Goal: Transaction & Acquisition: Purchase product/service

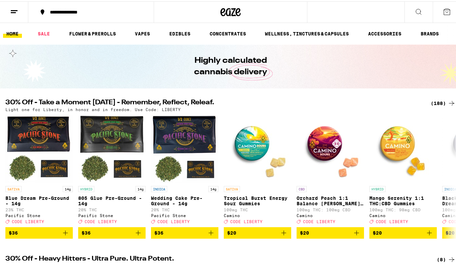
click at [433, 104] on div "(188)" at bounding box center [443, 102] width 25 height 8
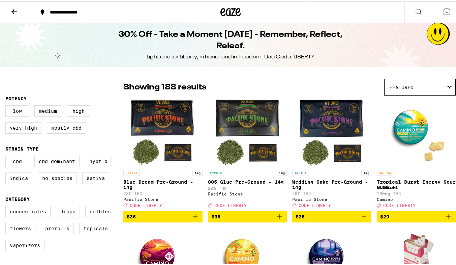
scroll to position [231, 0]
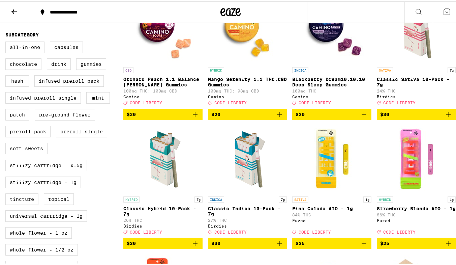
click at [277, 246] on icon "Add to bag" at bounding box center [280, 242] width 8 height 8
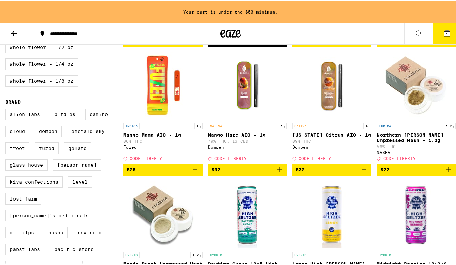
scroll to position [455, 0]
click at [445, 172] on icon "Add to bag" at bounding box center [449, 168] width 8 height 8
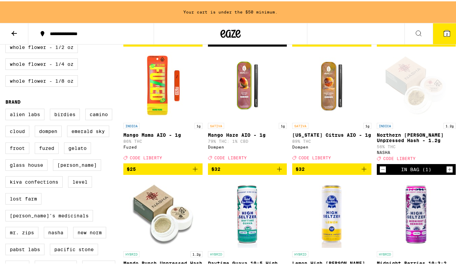
scroll to position [434, 0]
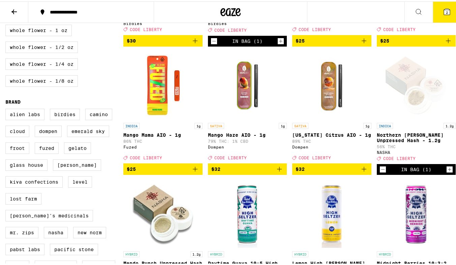
click at [193, 173] on button "$25" at bounding box center [162, 167] width 79 height 11
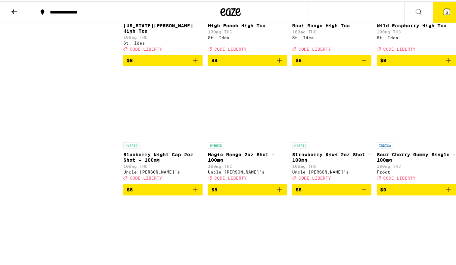
scroll to position [1196, 0]
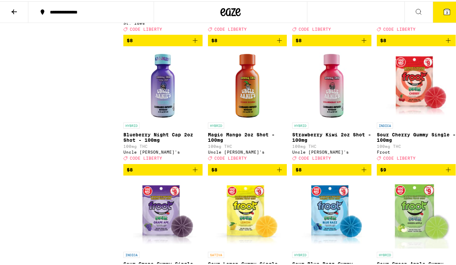
click at [192, 172] on icon "Add to bag" at bounding box center [195, 168] width 8 height 8
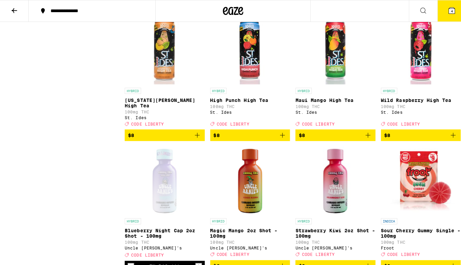
scroll to position [1088, 0]
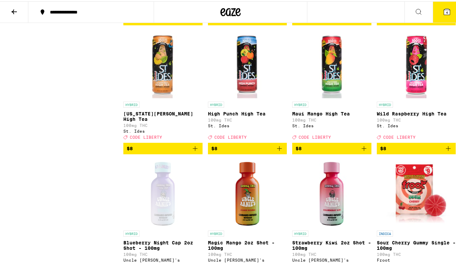
click at [193, 151] on icon "Add to bag" at bounding box center [195, 147] width 8 height 8
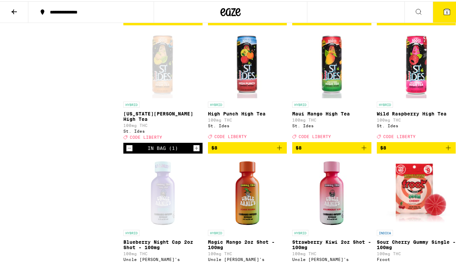
click at [443, 18] on button "5" at bounding box center [447, 10] width 28 height 21
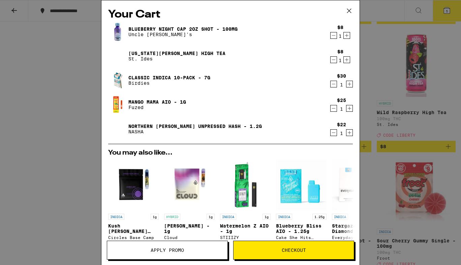
scroll to position [112, 0]
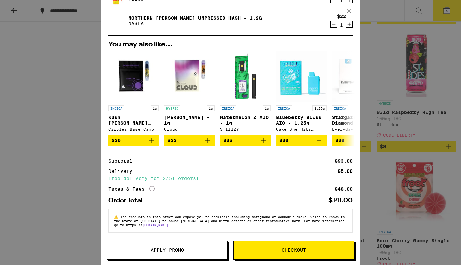
click at [202, 253] on button "Apply Promo" at bounding box center [167, 249] width 121 height 19
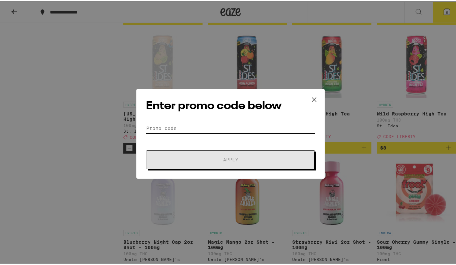
click at [182, 124] on input "Promo Code" at bounding box center [230, 127] width 169 height 10
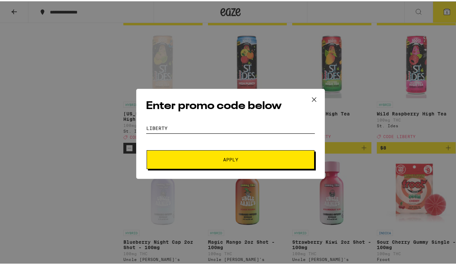
type input "liberty"
click at [147, 149] on button "Apply" at bounding box center [231, 158] width 168 height 19
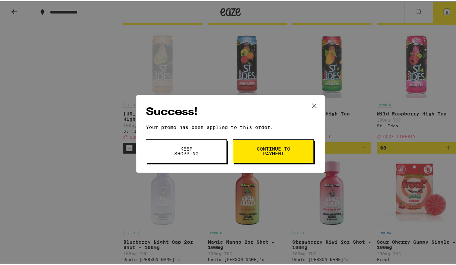
click at [194, 150] on span "Keep Shopping" at bounding box center [186, 149] width 34 height 9
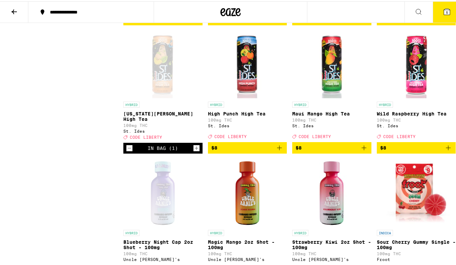
click at [446, 11] on span "5" at bounding box center [447, 11] width 2 height 4
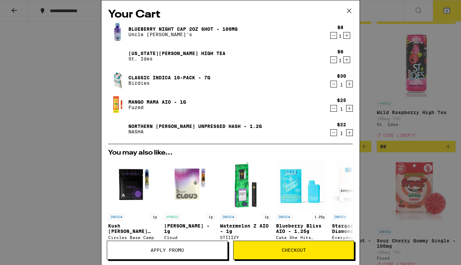
scroll to position [122, 0]
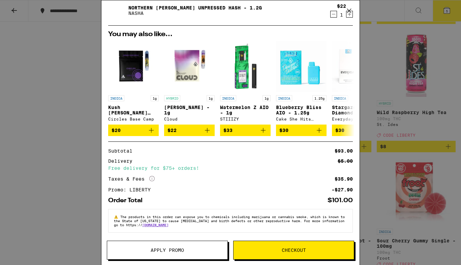
click at [358, 17] on button at bounding box center [349, 11] width 21 height 22
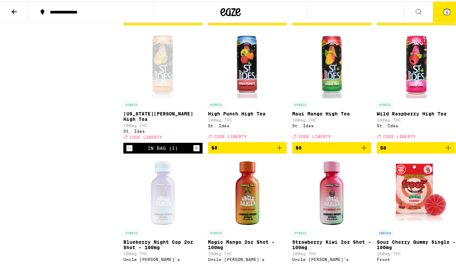
click at [436, 10] on button "5" at bounding box center [447, 10] width 28 height 21
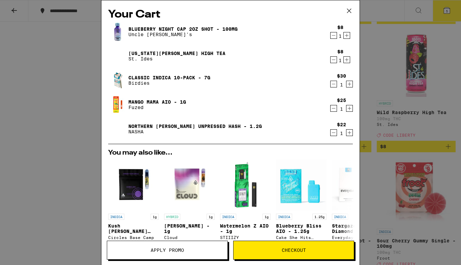
click at [331, 135] on icon "Decrement" at bounding box center [334, 133] width 6 height 8
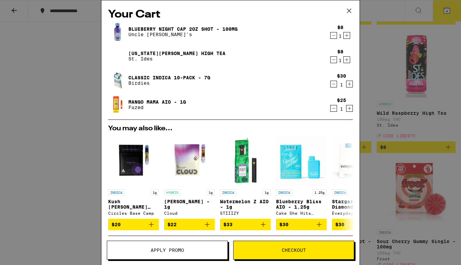
click at [360, 180] on div "Your Cart Blueberry Night Cap 2oz Shot - 100mg Uncle Arnie's $8 1 Georgia Peach…" at bounding box center [230, 132] width 461 height 265
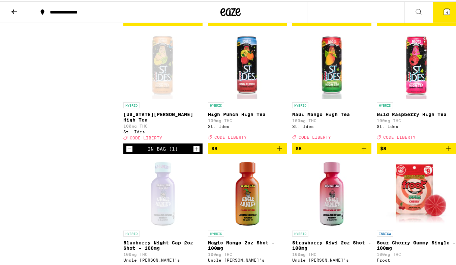
click at [444, 12] on icon at bounding box center [447, 10] width 6 height 6
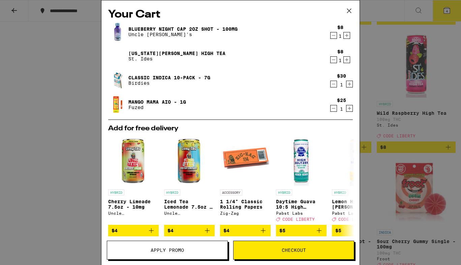
click at [360, 202] on div "Your Cart Blueberry Night Cap 2oz Shot - 100mg Uncle Arnie's $8 1 Georgia Peach…" at bounding box center [230, 132] width 461 height 265
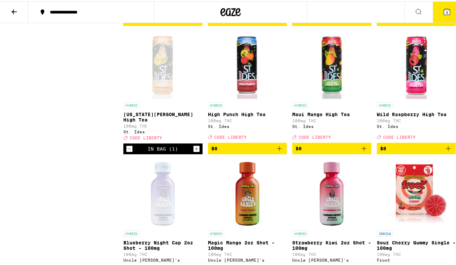
click at [447, 13] on button "4" at bounding box center [447, 10] width 28 height 21
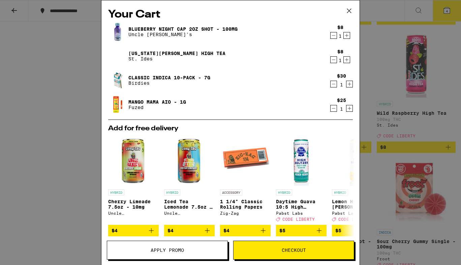
click at [367, 26] on div "Your Cart Blueberry Night Cap 2oz Shot - 100mg Uncle Arnie's $8 1 Georgia Peach…" at bounding box center [230, 132] width 461 height 265
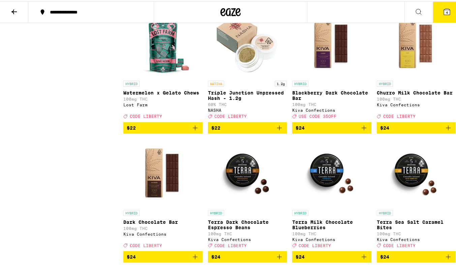
scroll to position [3403, 0]
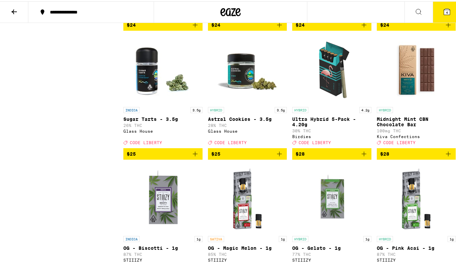
click at [361, 156] on icon "Add to bag" at bounding box center [364, 152] width 8 height 8
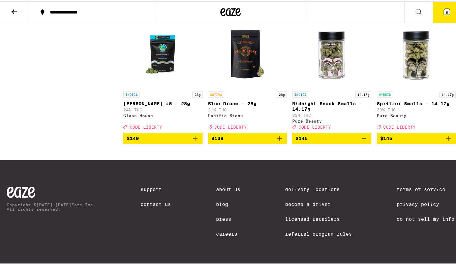
scroll to position [5926, 0]
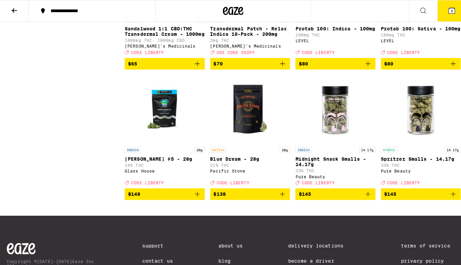
scroll to position [5695, 0]
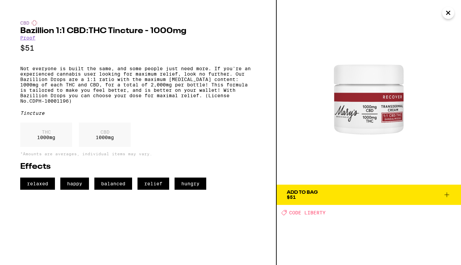
click at [287, 189] on button "Add To Bag $51" at bounding box center [369, 194] width 184 height 20
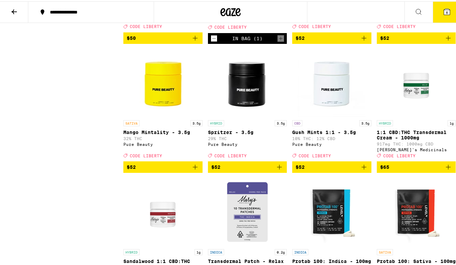
click at [443, 9] on icon at bounding box center [447, 10] width 8 height 8
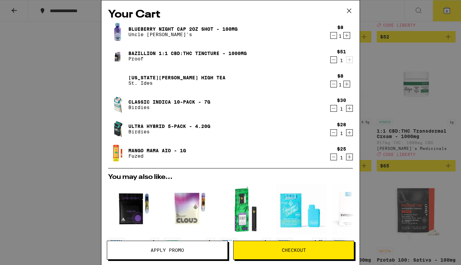
scroll to position [147, 0]
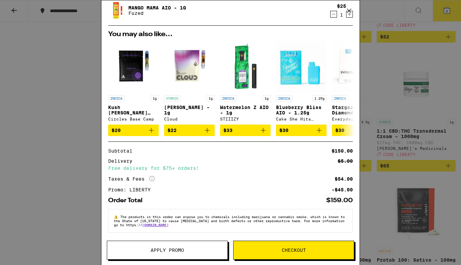
click at [204, 251] on span "Apply Promo" at bounding box center [167, 250] width 120 height 5
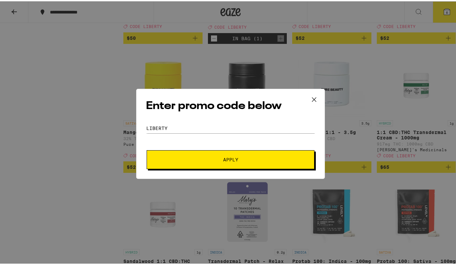
click at [214, 158] on span "Apply" at bounding box center [230, 158] width 121 height 5
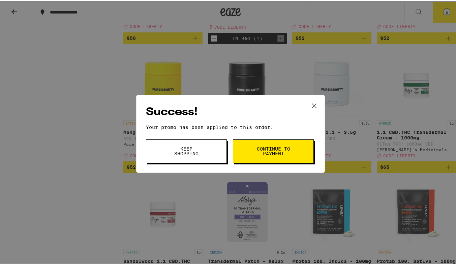
click at [202, 156] on button "Keep Shopping" at bounding box center [186, 150] width 81 height 24
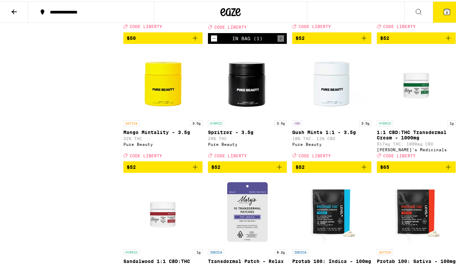
click at [443, 6] on icon at bounding box center [447, 10] width 8 height 8
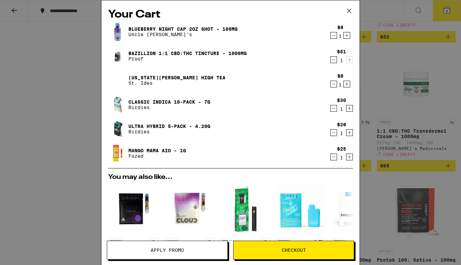
click at [331, 83] on icon "Decrement" at bounding box center [334, 84] width 6 height 8
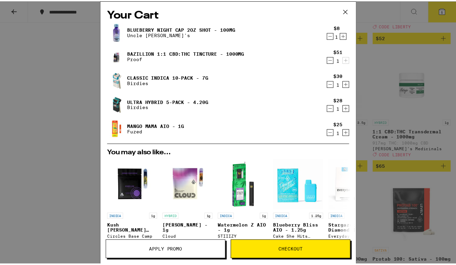
scroll to position [122, 0]
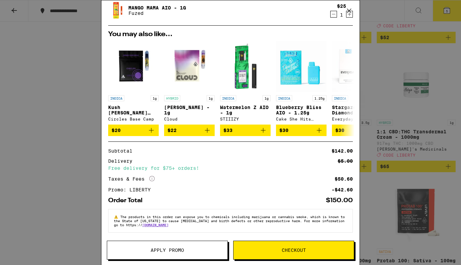
click at [358, 21] on button at bounding box center [349, 11] width 21 height 22
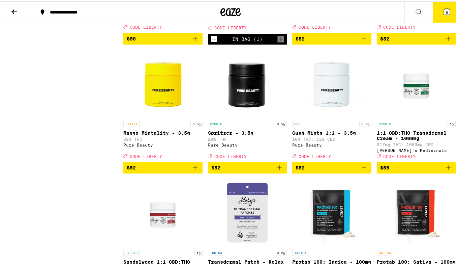
scroll to position [5463, 0]
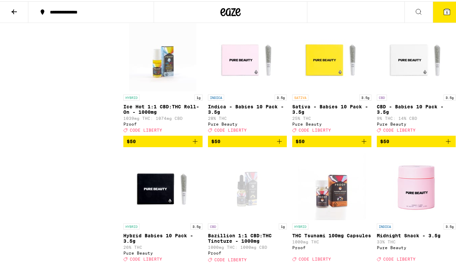
click at [444, 13] on icon at bounding box center [447, 10] width 6 height 6
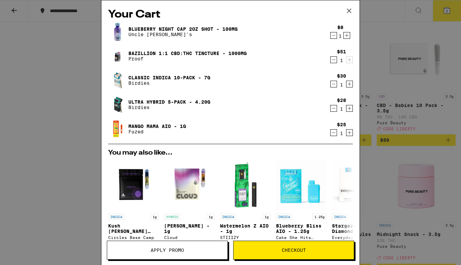
click at [331, 61] on icon "Decrement" at bounding box center [334, 60] width 6 height 8
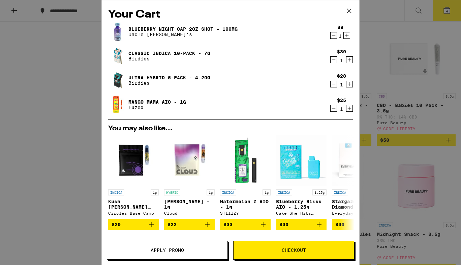
click at [352, 9] on icon at bounding box center [349, 11] width 10 height 10
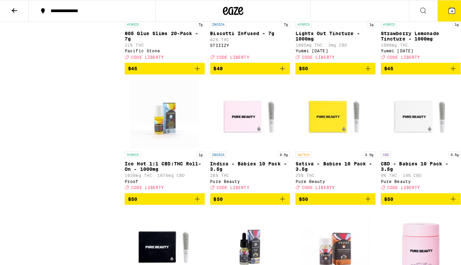
scroll to position [5407, 0]
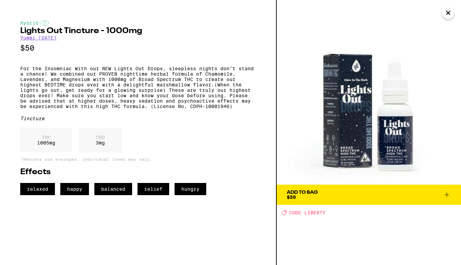
click at [454, 17] on img at bounding box center [369, 92] width 184 height 184
click at [444, 10] on button "Close" at bounding box center [449, 13] width 12 height 12
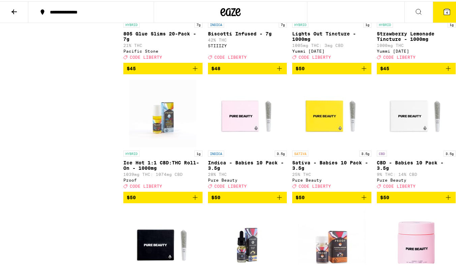
click at [447, 10] on button "4" at bounding box center [447, 10] width 28 height 21
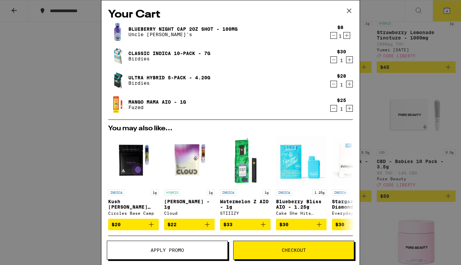
click at [331, 35] on icon "Decrement" at bounding box center [334, 35] width 6 height 8
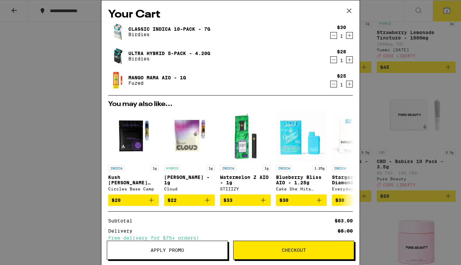
click at [381, 98] on div "Your Cart Classic Indica 10-Pack - 7g Birdies $30 1 Ultra Hybrid 5-Pack - 4.20g…" at bounding box center [230, 132] width 461 height 265
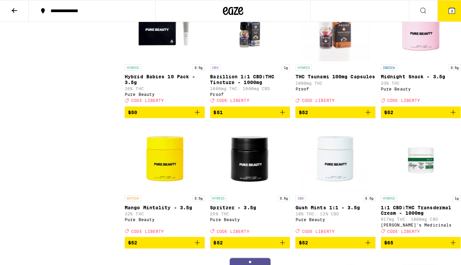
scroll to position [5612, 0]
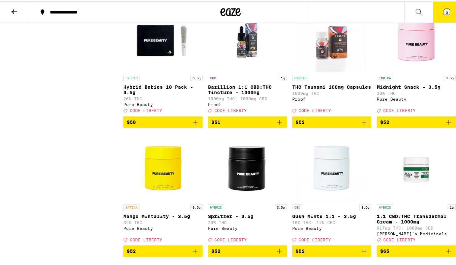
click at [246, 70] on img "Open page for Bazillion 1:1 CBD:THC Tincture - 1000mg from Proof" at bounding box center [247, 36] width 67 height 67
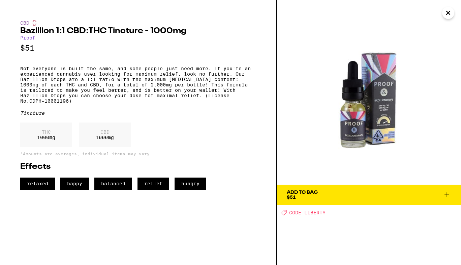
click at [327, 203] on button "Add To Bag $51" at bounding box center [369, 194] width 184 height 20
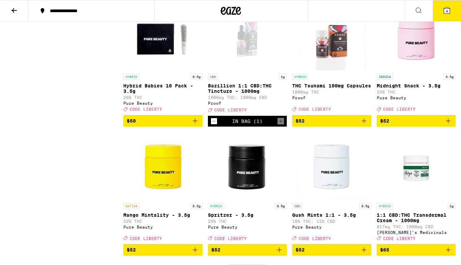
scroll to position [5621, 0]
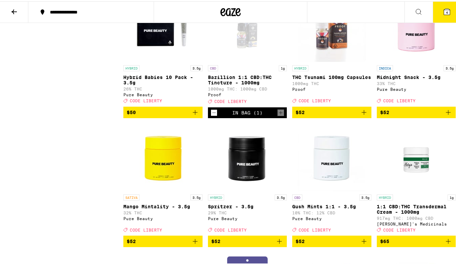
click at [446, 8] on icon at bounding box center [447, 10] width 8 height 8
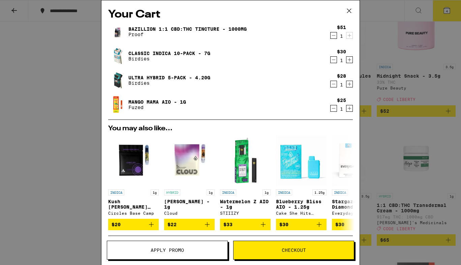
click at [346, 11] on icon at bounding box center [349, 11] width 10 height 10
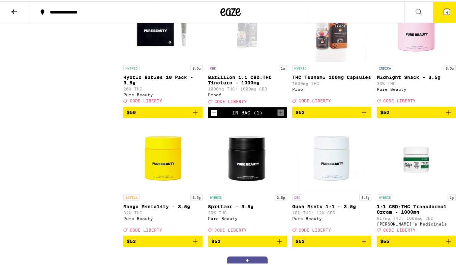
click at [250, 60] on div "Open page for Bazillion 1:1 CBD:THC Tincture - 1000mg from Proof" at bounding box center [247, 26] width 67 height 67
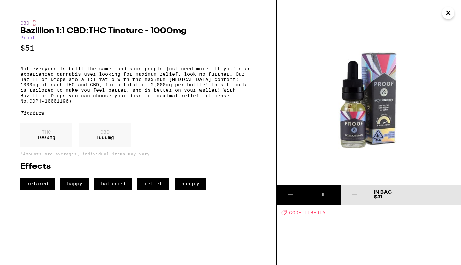
click at [451, 13] on icon "Close" at bounding box center [449, 13] width 8 height 10
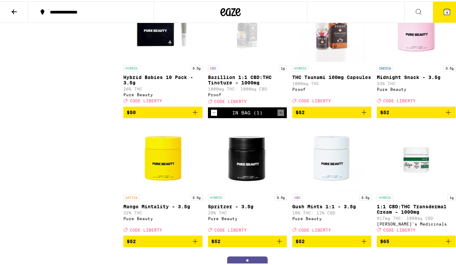
click at [443, 15] on button "4" at bounding box center [447, 10] width 28 height 21
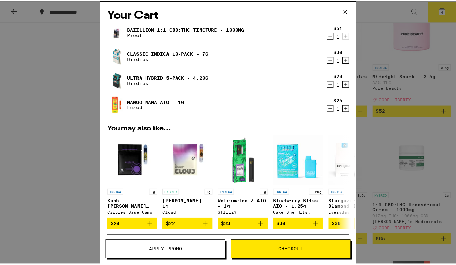
scroll to position [98, 0]
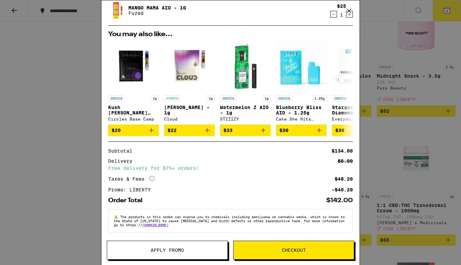
click at [167, 245] on button "Apply Promo" at bounding box center [167, 249] width 121 height 19
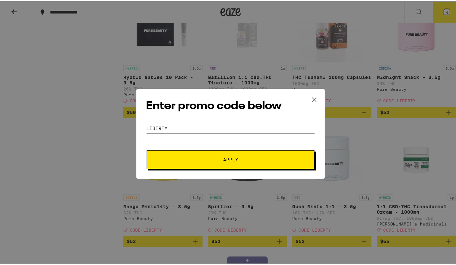
click at [208, 153] on button "Apply" at bounding box center [231, 158] width 168 height 19
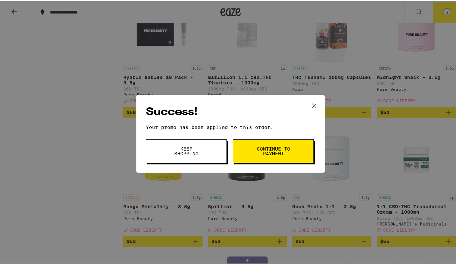
click at [263, 151] on span "Continue to payment" at bounding box center [273, 149] width 34 height 9
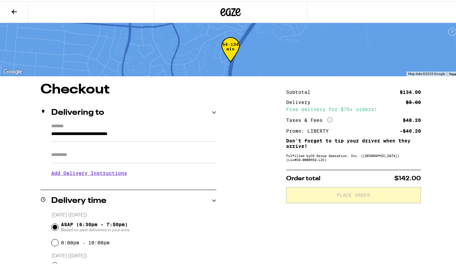
click at [142, 155] on input "Apt/Suite" at bounding box center [133, 153] width 165 height 16
type input "**********"
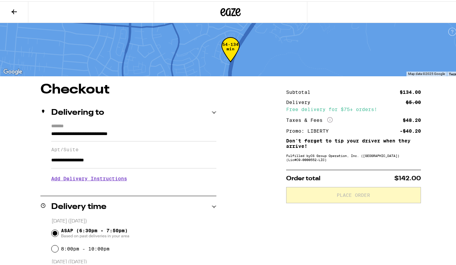
click at [100, 180] on h3 "Add Delivery Instructions" at bounding box center [133, 177] width 165 height 16
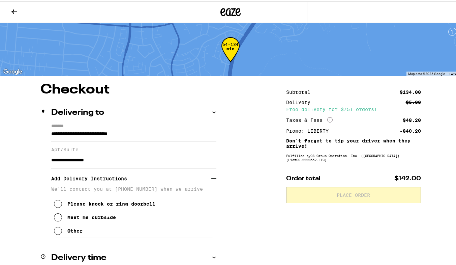
click at [59, 232] on icon at bounding box center [58, 229] width 8 height 8
click at [73, 246] on textarea "Enter any other delivery instructions you want driver to know" at bounding box center [134, 252] width 161 height 32
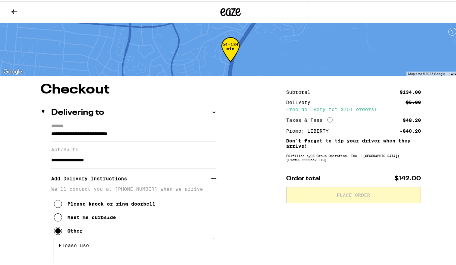
click at [72, 245] on textarea "Please use" at bounding box center [134, 252] width 161 height 32
type textarea "use"
click at [72, 245] on textarea "use" at bounding box center [134, 252] width 161 height 32
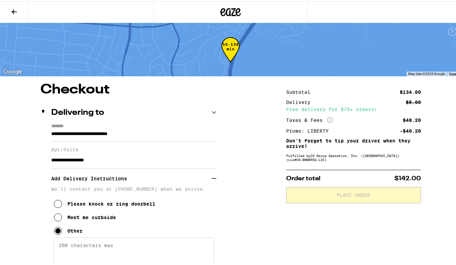
click at [72, 245] on textarea "Enter any other delivery instructions you want driver to know" at bounding box center [134, 252] width 161 height 32
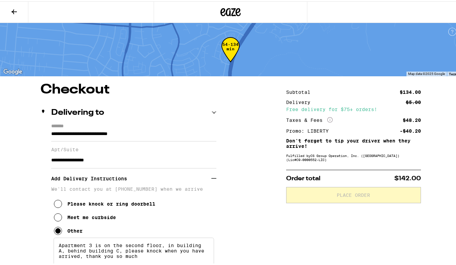
click at [122, 254] on textarea "Apartment 3 is on the second floor, in building A, behind building C, please kn…" at bounding box center [134, 252] width 161 height 32
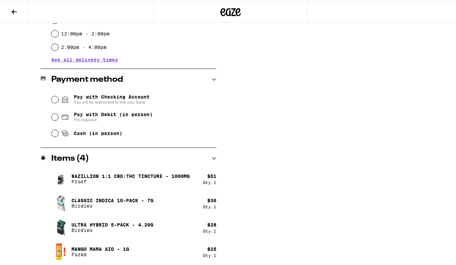
scroll to position [342, 0]
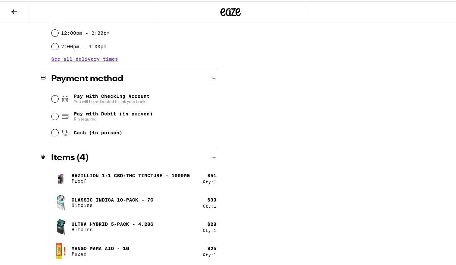
type textarea "Apartment 3 is on the second floor, in building A, behind building C, patio fur…"
click at [53, 130] on input "Cash (in person)" at bounding box center [55, 131] width 7 height 7
radio input "true"
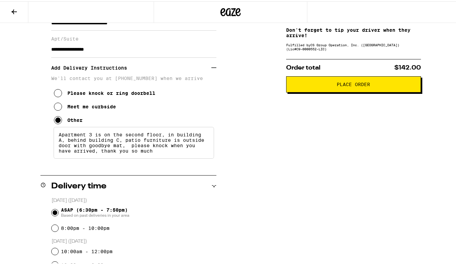
click at [366, 85] on span "Place Order" at bounding box center [353, 83] width 33 height 5
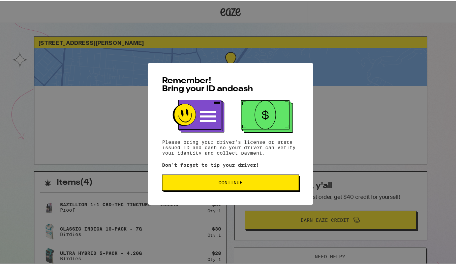
click at [271, 183] on span "Continue" at bounding box center [230, 181] width 125 height 5
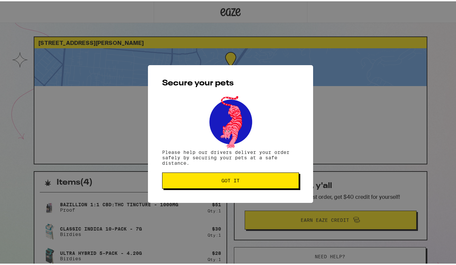
click at [261, 181] on span "Got it" at bounding box center [230, 179] width 125 height 5
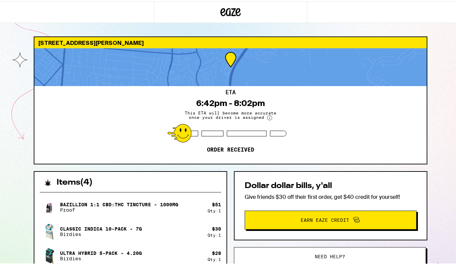
click at [456, 232] on div "1840 S Nelson St West Covina 91792 ETA 6:42pm - 8:02pm This ETA will become mor…" at bounding box center [230, 198] width 461 height 397
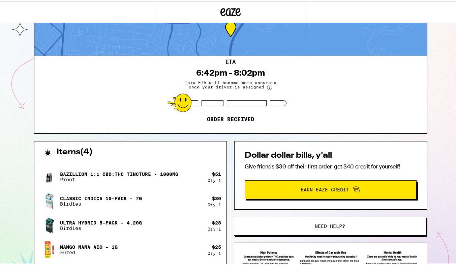
scroll to position [25, 0]
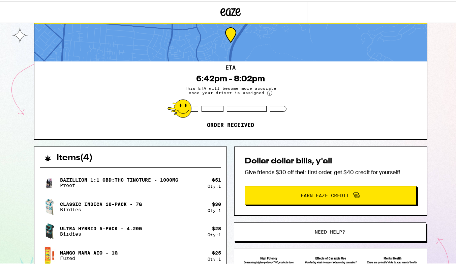
click at [449, 258] on div "1840 S Nelson St West Covina 91792 ETA 6:42pm - 8:02pm This ETA will become mor…" at bounding box center [230, 173] width 461 height 397
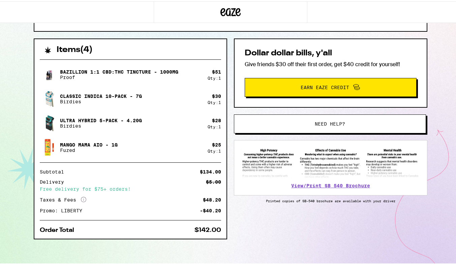
scroll to position [0, 0]
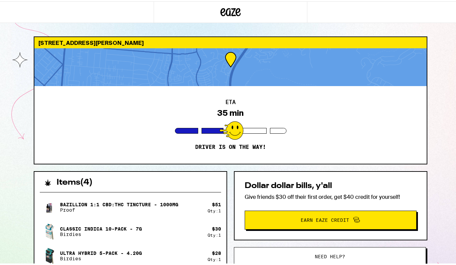
click at [278, 37] on div "[STREET_ADDRESS][PERSON_NAME]" at bounding box center [230, 41] width 393 height 11
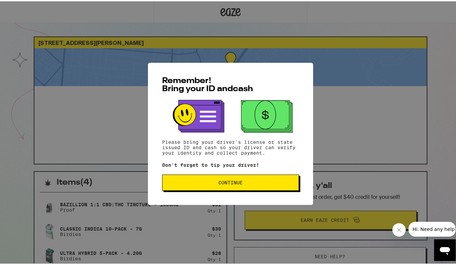
click at [222, 188] on button "Continue" at bounding box center [230, 181] width 137 height 16
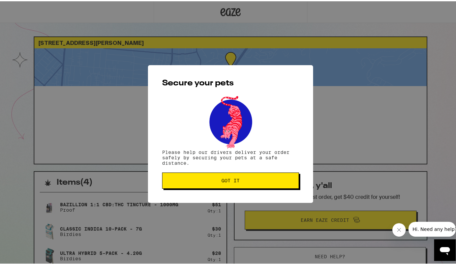
click at [222, 187] on button "Got it" at bounding box center [230, 179] width 137 height 16
